Goal: Check status: Check status

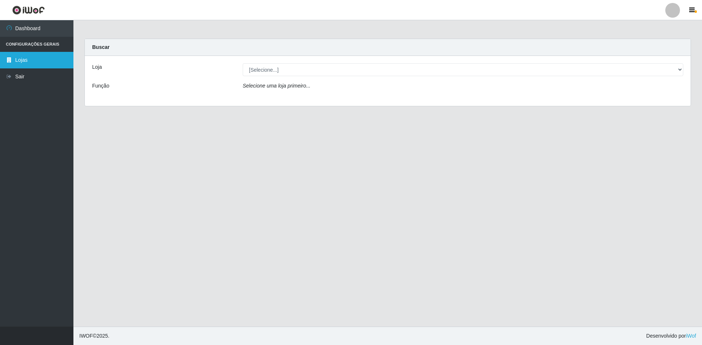
click at [34, 56] on link "Lojas" at bounding box center [36, 60] width 73 height 17
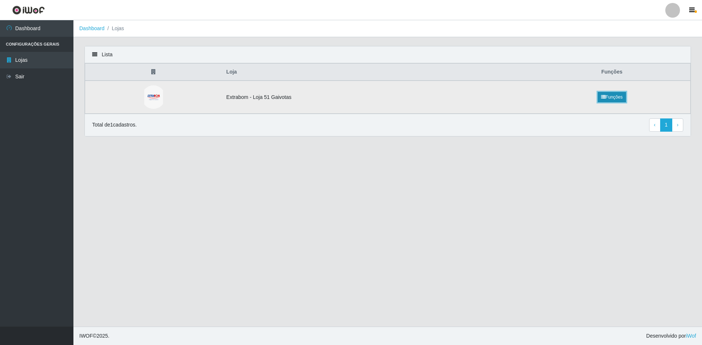
click at [610, 97] on link "Funções" at bounding box center [612, 97] width 28 height 10
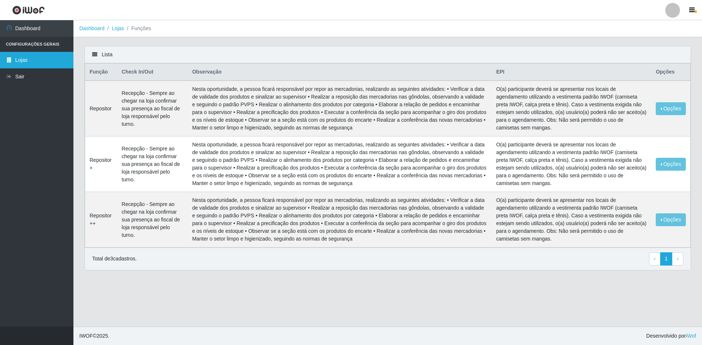
click at [35, 60] on link "Lojas" at bounding box center [36, 60] width 73 height 17
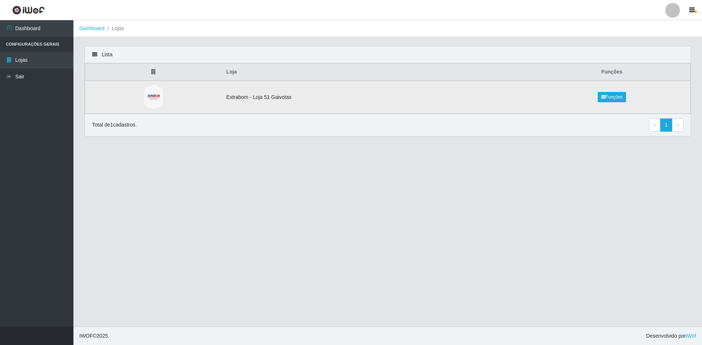
click at [471, 97] on td "Extrabom - Loja 51 Gaivotas" at bounding box center [378, 96] width 312 height 33
click at [664, 128] on link "1" at bounding box center [667, 124] width 12 height 13
click at [119, 26] on li "Lojas" at bounding box center [114, 29] width 19 height 8
click at [159, 94] on img at bounding box center [153, 97] width 19 height 24
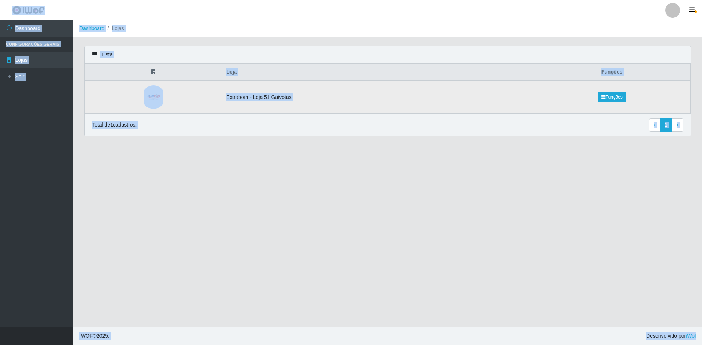
click at [159, 94] on img at bounding box center [153, 97] width 19 height 24
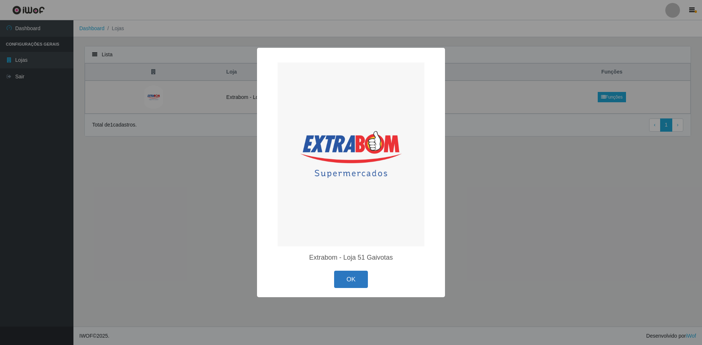
drag, startPoint x: 346, startPoint y: 289, endPoint x: 341, endPoint y: 283, distance: 7.3
click at [344, 288] on div "OK Cancel" at bounding box center [351, 279] width 173 height 21
click at [341, 283] on button "OK" at bounding box center [351, 278] width 34 height 17
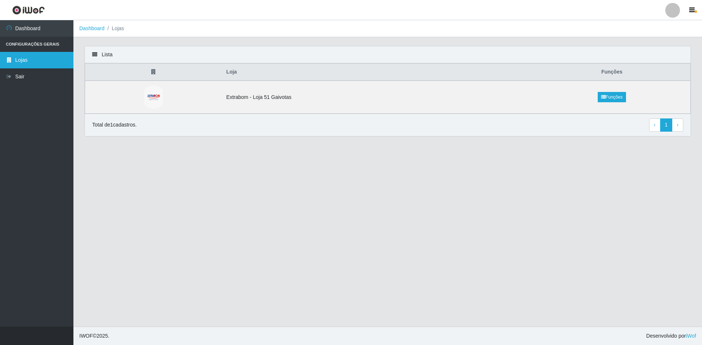
click at [35, 59] on link "Lojas" at bounding box center [36, 60] width 73 height 17
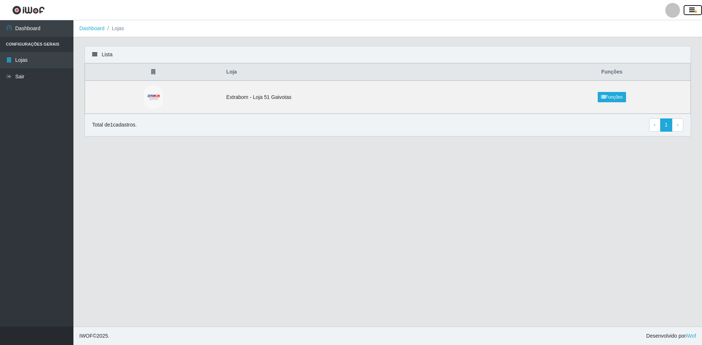
click at [692, 12] on icon "button" at bounding box center [693, 10] width 6 height 7
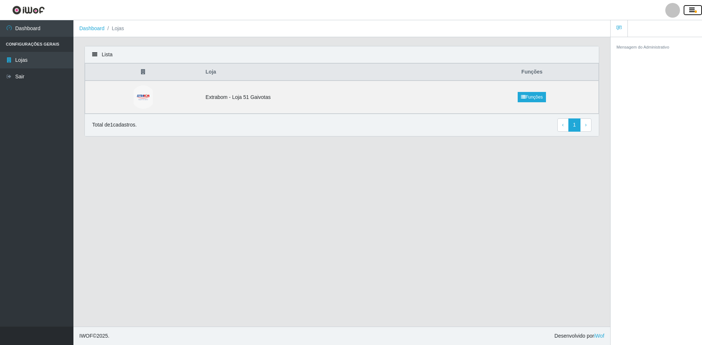
click at [692, 12] on icon "button" at bounding box center [693, 10] width 6 height 7
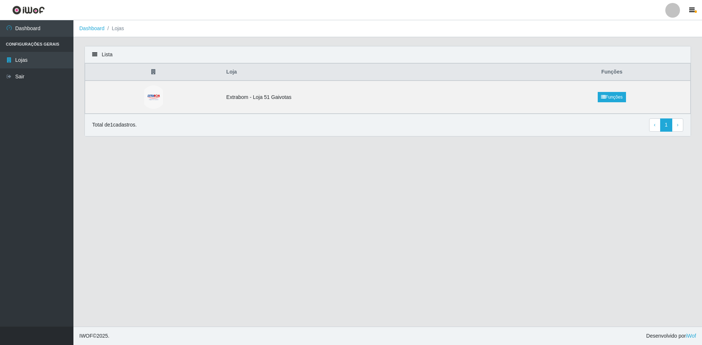
click at [46, 46] on li "Configurações Gerais" at bounding box center [36, 44] width 73 height 15
click at [37, 36] on link "Dashboard" at bounding box center [36, 28] width 73 height 17
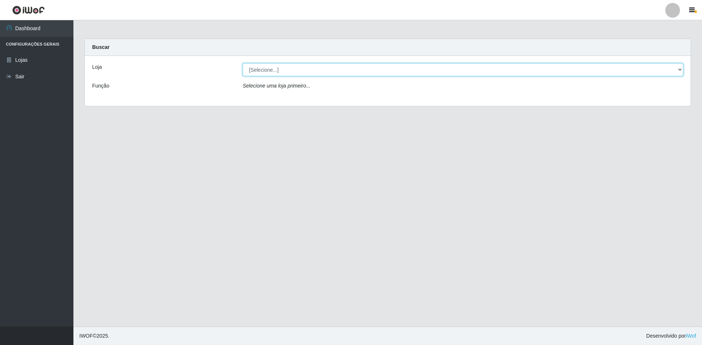
click at [333, 73] on select "[Selecione...] Extrabom - Loja 51 Gaivotas" at bounding box center [463, 69] width 441 height 13
select select "469"
click at [243, 63] on select "[Selecione...] Extrabom - Loja 51 Gaivotas" at bounding box center [463, 69] width 441 height 13
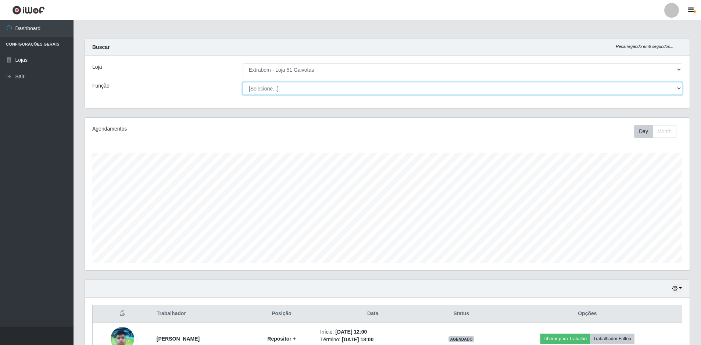
click at [368, 91] on select "[Selecione...] Repositor Repositor + Repositor ++" at bounding box center [461, 88] width 439 height 13
click at [242, 82] on select "[Selecione...] Repositor Repositor + Repositor ++" at bounding box center [461, 88] width 439 height 13
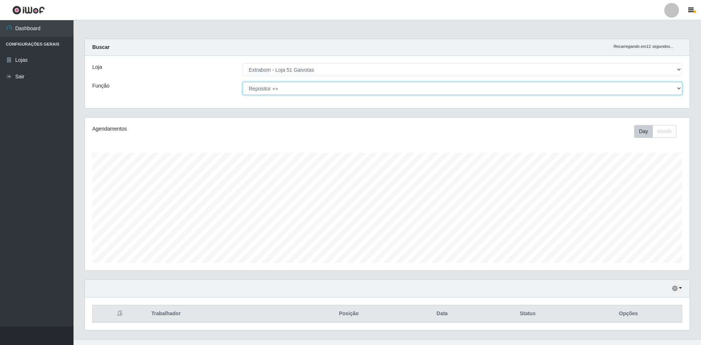
scroll to position [12, 0]
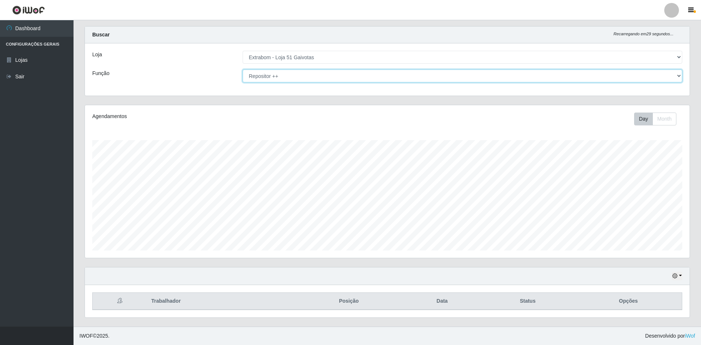
click at [414, 81] on select "[Selecione...] Repositor Repositor + Repositor ++" at bounding box center [461, 75] width 439 height 13
select select "82"
click at [242, 69] on select "[Selecione...] Repositor Repositor + Repositor ++" at bounding box center [461, 75] width 439 height 13
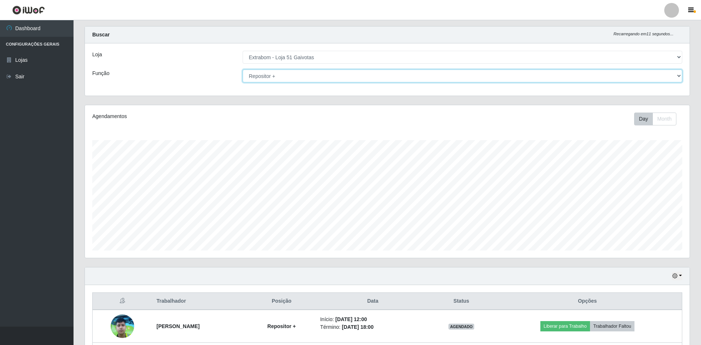
scroll to position [176, 0]
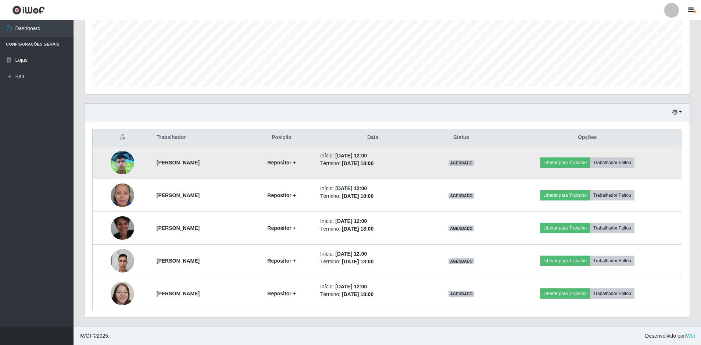
click at [474, 161] on span "AGENDADO" at bounding box center [461, 163] width 26 height 6
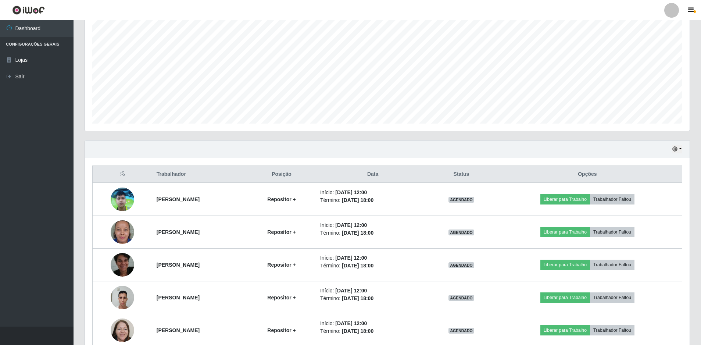
scroll to position [0, 0]
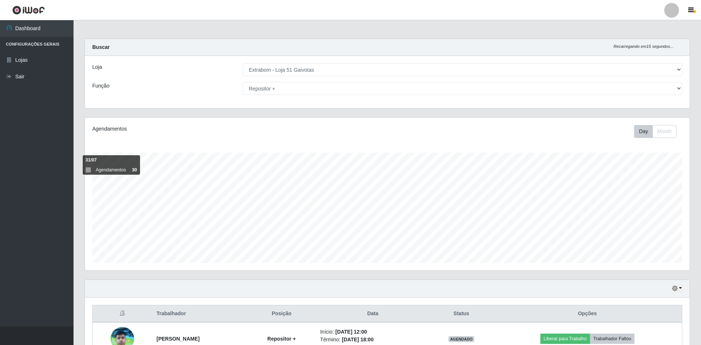
click at [89, 169] on div "Agendamentos Day Month 31/07 Agendamentos 30" at bounding box center [387, 194] width 604 height 152
click at [668, 133] on button "Month" at bounding box center [664, 131] width 24 height 13
click at [644, 125] on button "Day" at bounding box center [643, 131] width 19 height 13
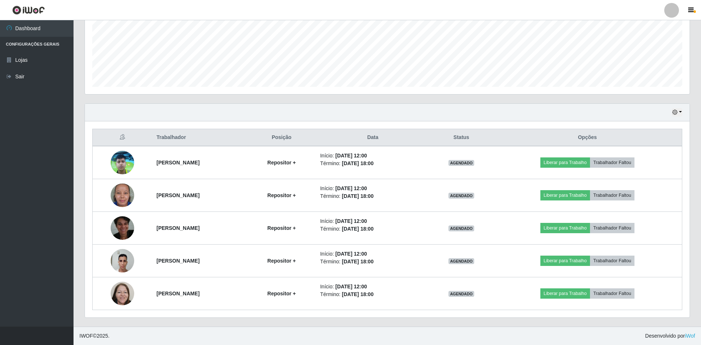
scroll to position [102, 0]
